Goal: Information Seeking & Learning: Learn about a topic

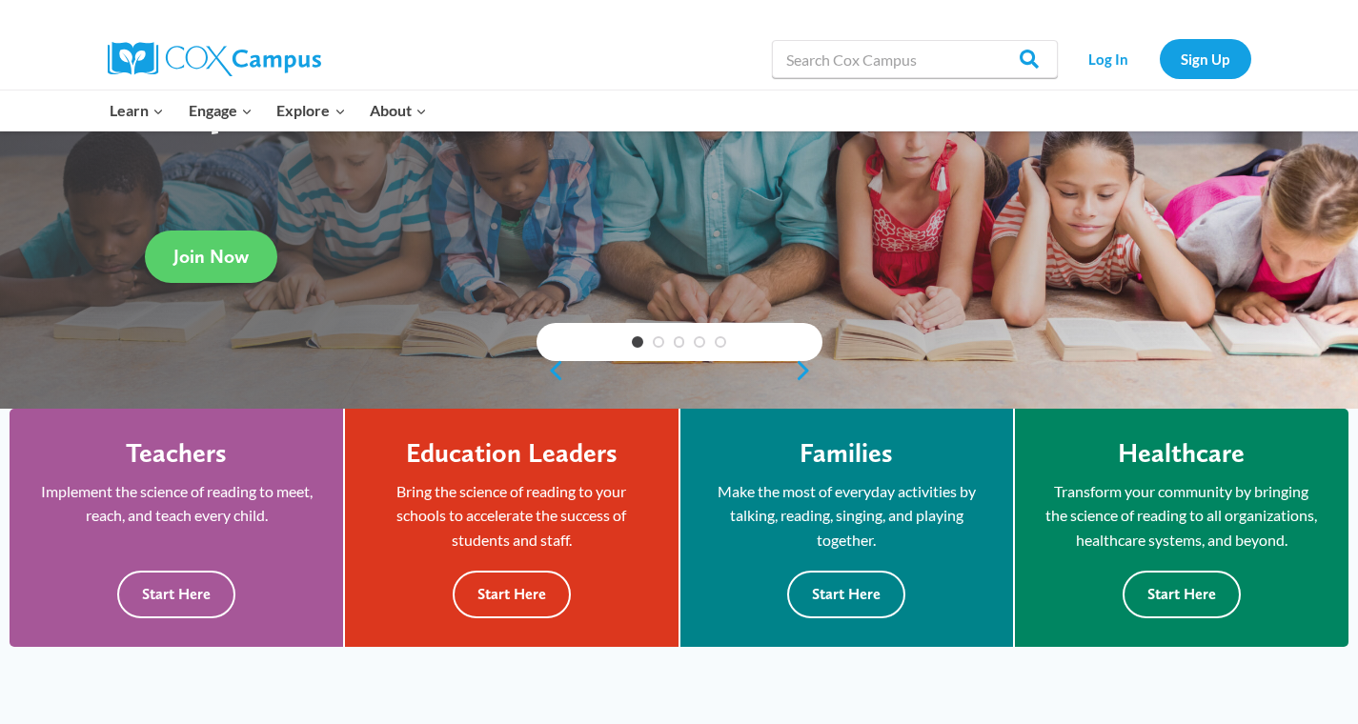
scroll to position [268, 0]
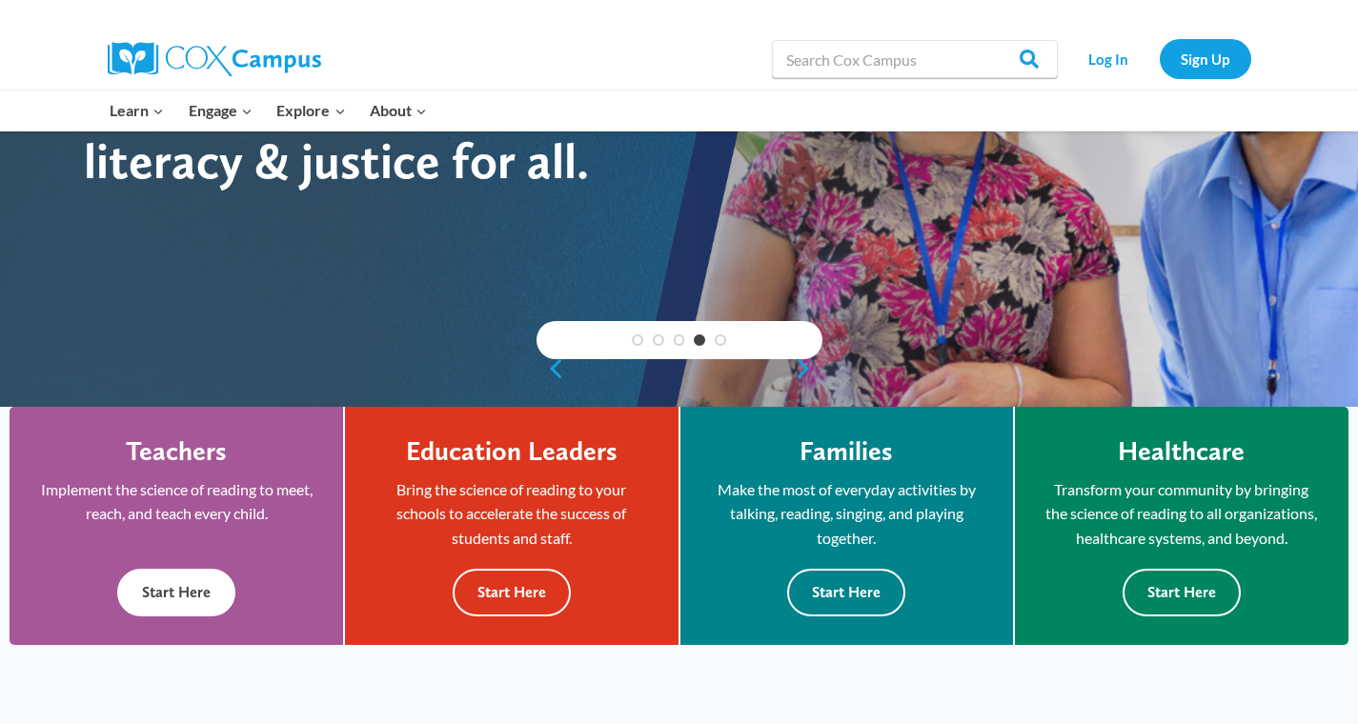
click at [177, 589] on button "Start Here" at bounding box center [176, 592] width 118 height 47
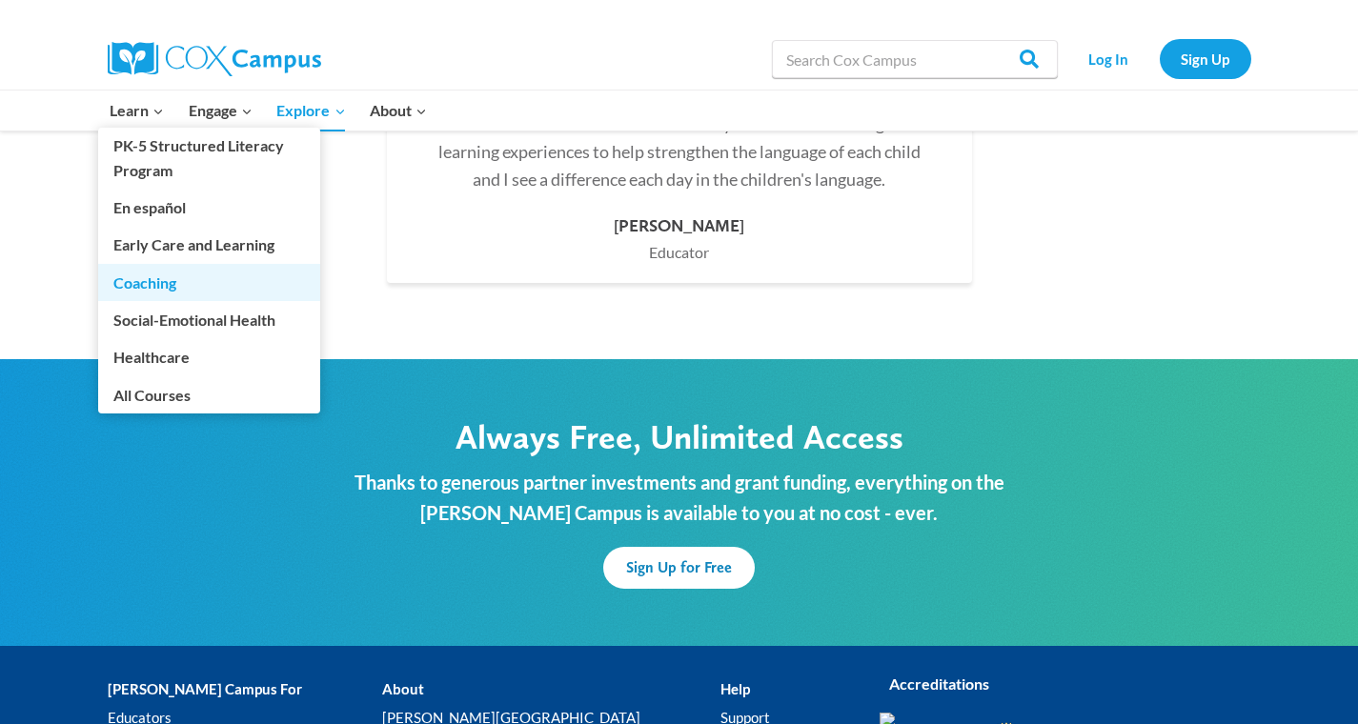
scroll to position [5647, 0]
